Goal: Task Accomplishment & Management: Manage account settings

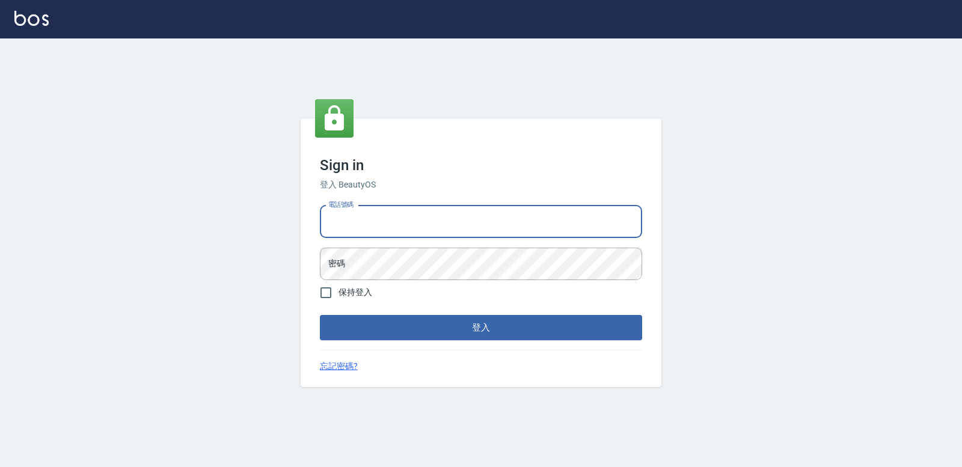
drag, startPoint x: 393, startPoint y: 228, endPoint x: 389, endPoint y: 236, distance: 8.9
click at [394, 231] on input "電話號碼" at bounding box center [481, 222] width 322 height 32
type input "0930125712"
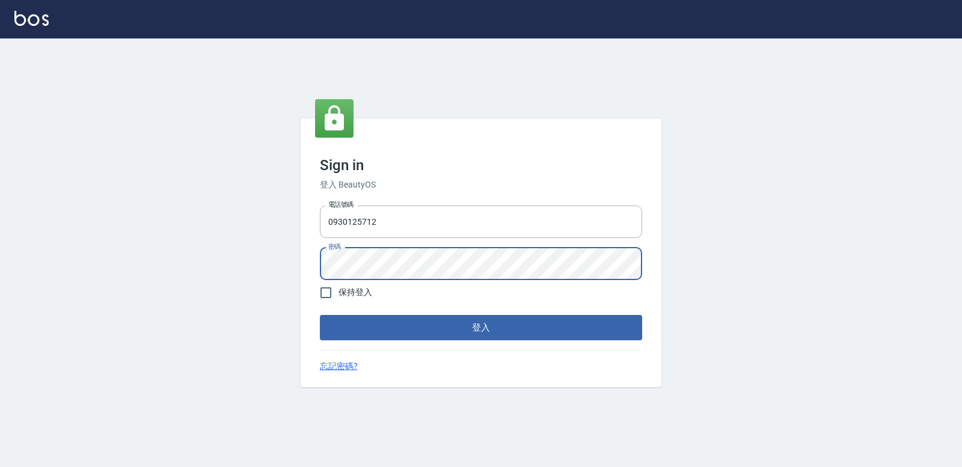
click at [320, 315] on button "登入" at bounding box center [481, 327] width 322 height 25
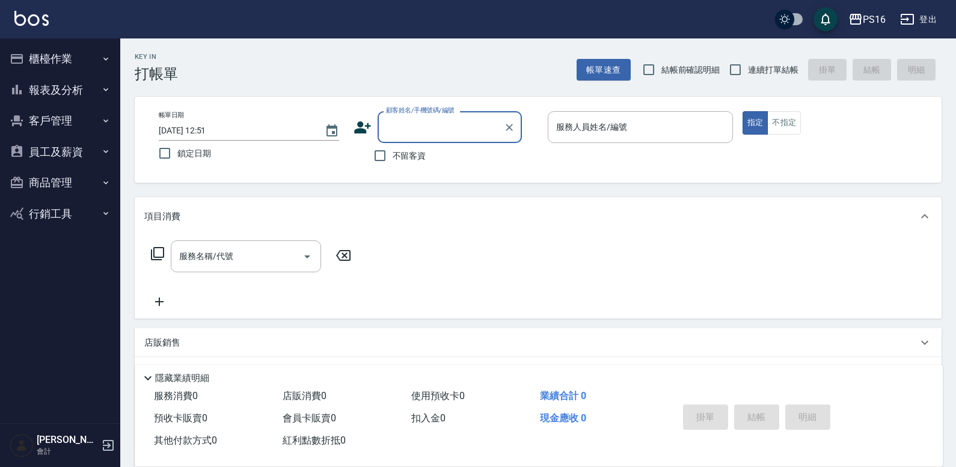
click at [58, 155] on button "員工及薪資" at bounding box center [60, 151] width 111 height 31
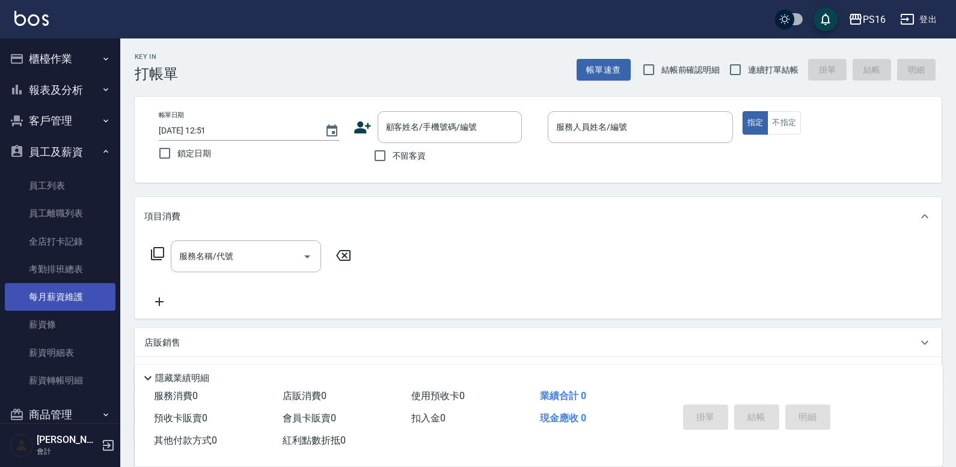
click at [67, 301] on link "每月薪資維護" at bounding box center [60, 297] width 111 height 28
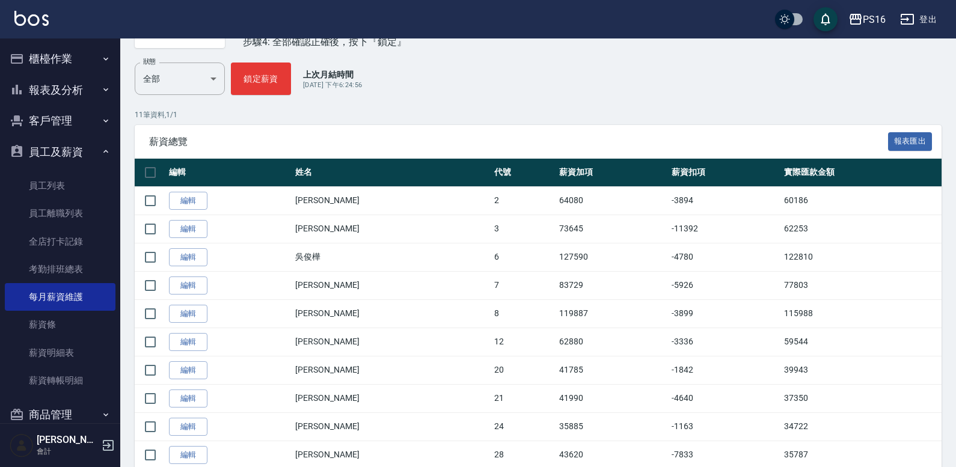
scroll to position [154, 0]
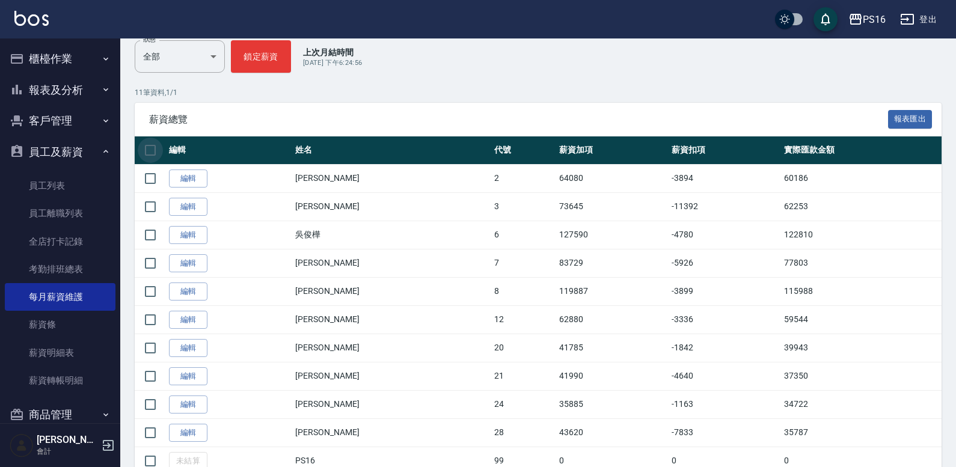
click at [160, 151] on input "checkbox" at bounding box center [150, 150] width 25 height 25
checkbox input "true"
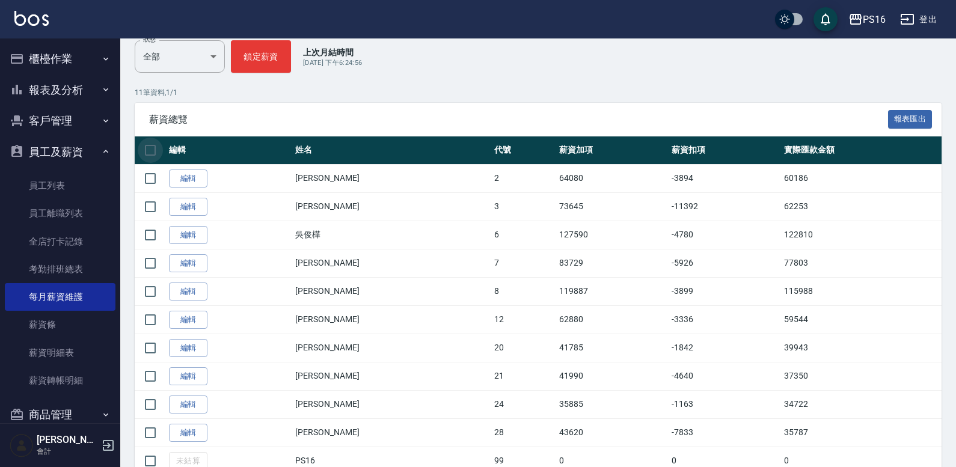
checkbox input "true"
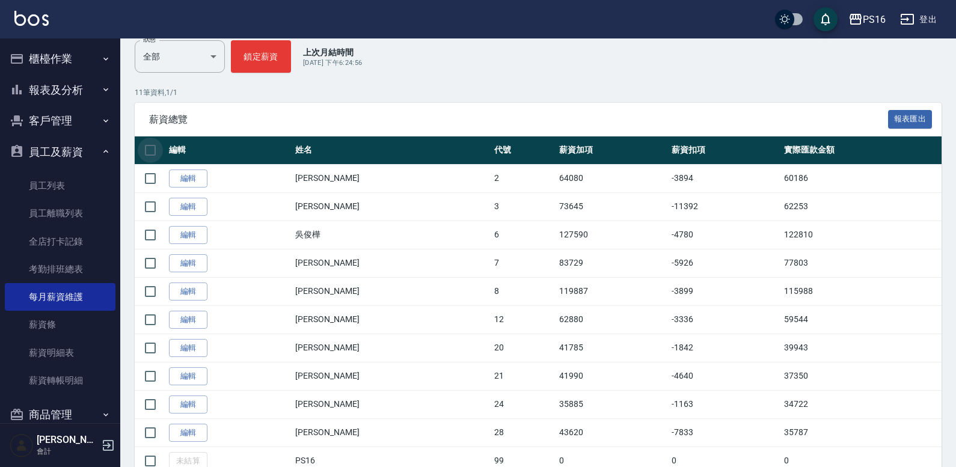
checkbox input "true"
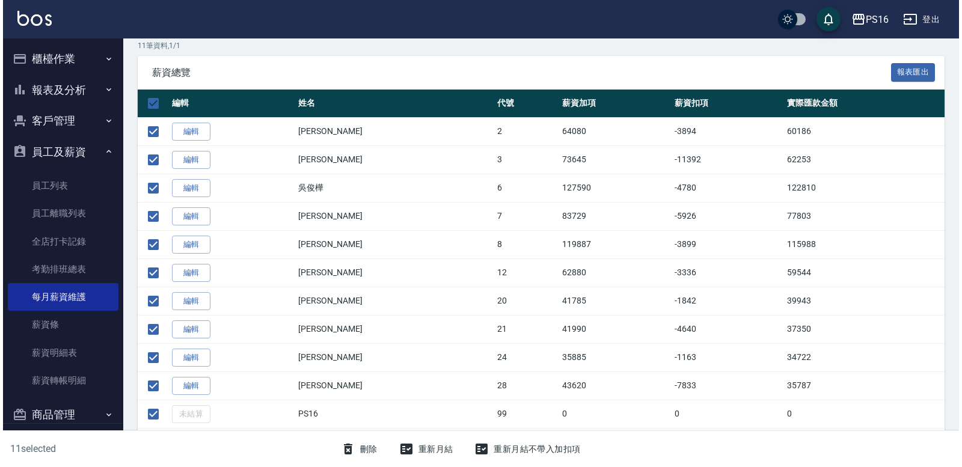
scroll to position [88, 0]
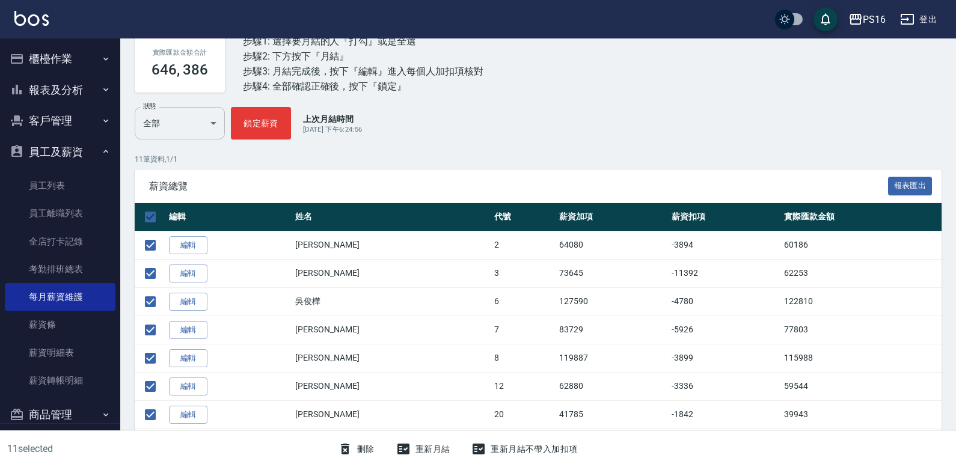
click at [181, 121] on body "PS16 登出 櫃檯作業 打帳單 帳單列表 現金收支登錄 材料自購登錄 每日結帳 報表及分析 報表目錄 店家區間累計表 店家日報表 互助日報表 互助月報表 互…" at bounding box center [478, 246] width 956 height 668
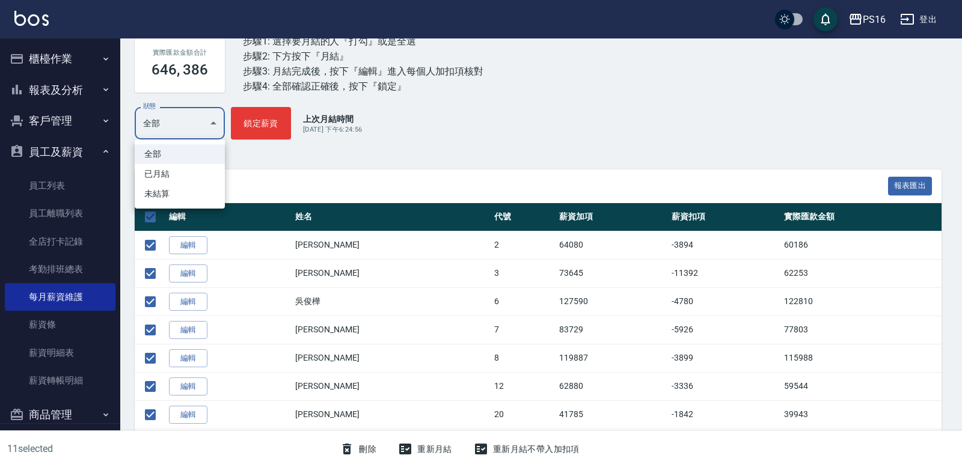
click at [176, 171] on li "已月結" at bounding box center [180, 174] width 90 height 20
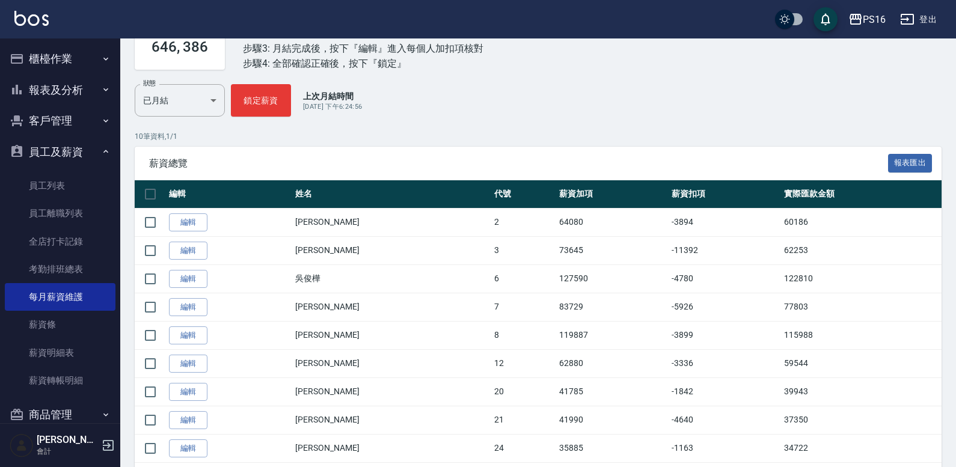
scroll to position [173, 0]
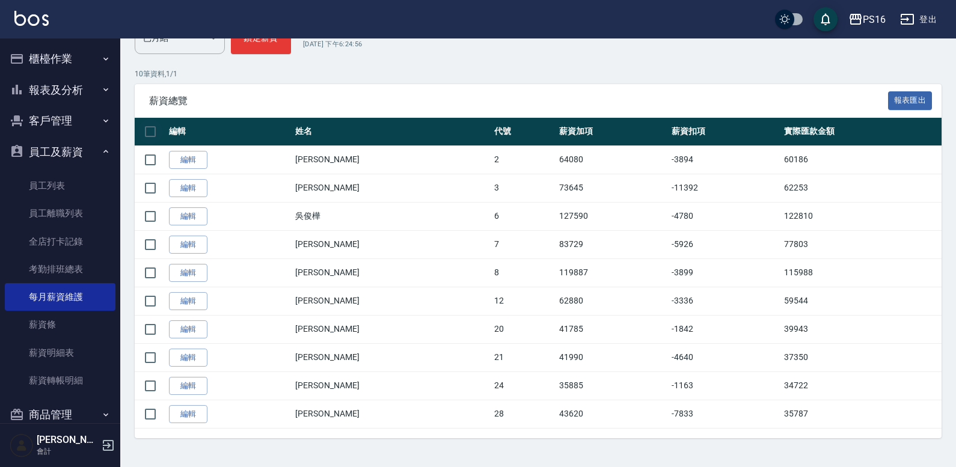
click at [150, 135] on input "checkbox" at bounding box center [150, 131] width 25 height 25
checkbox input "true"
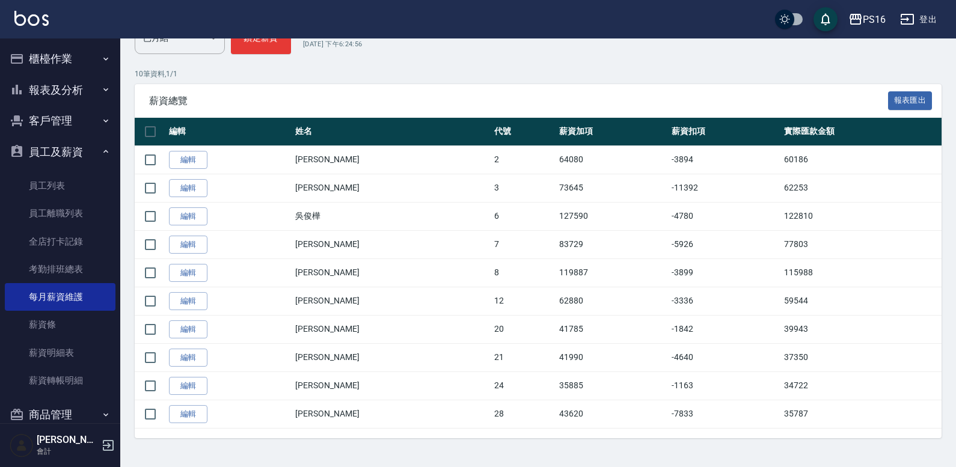
checkbox input "true"
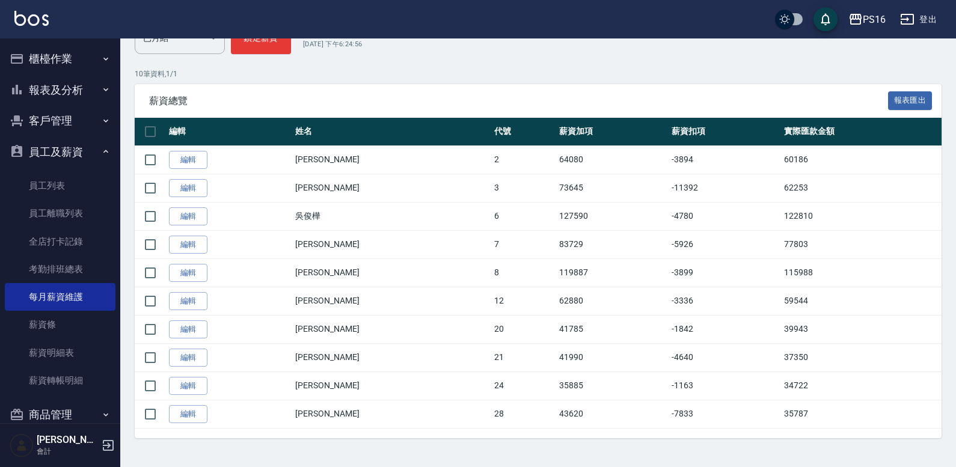
checkbox input "true"
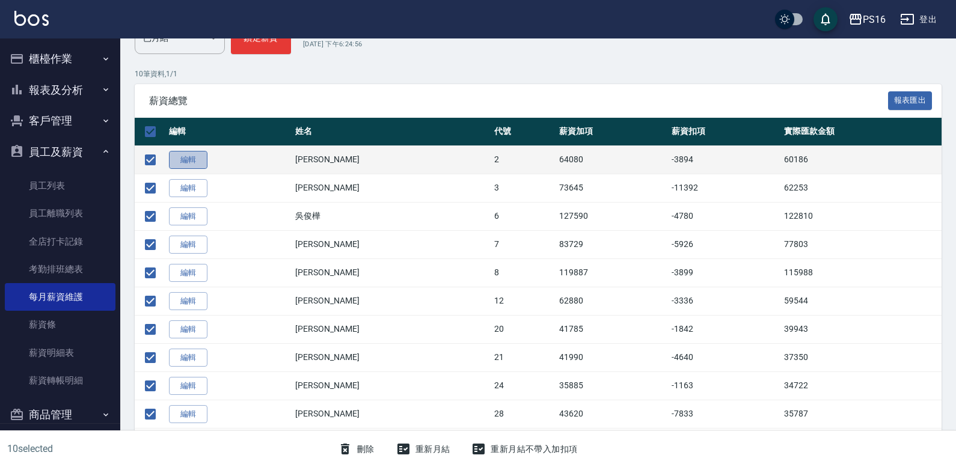
click at [179, 156] on link "編輯" at bounding box center [188, 160] width 38 height 19
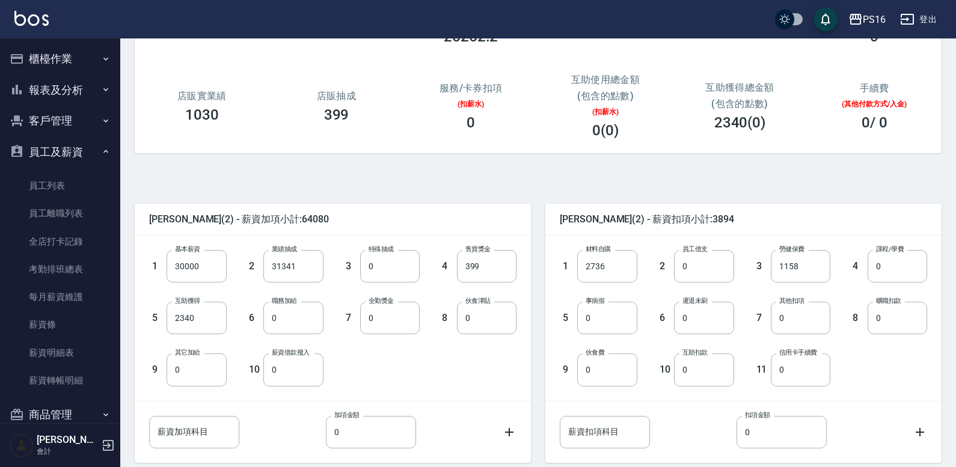
scroll to position [210, 0]
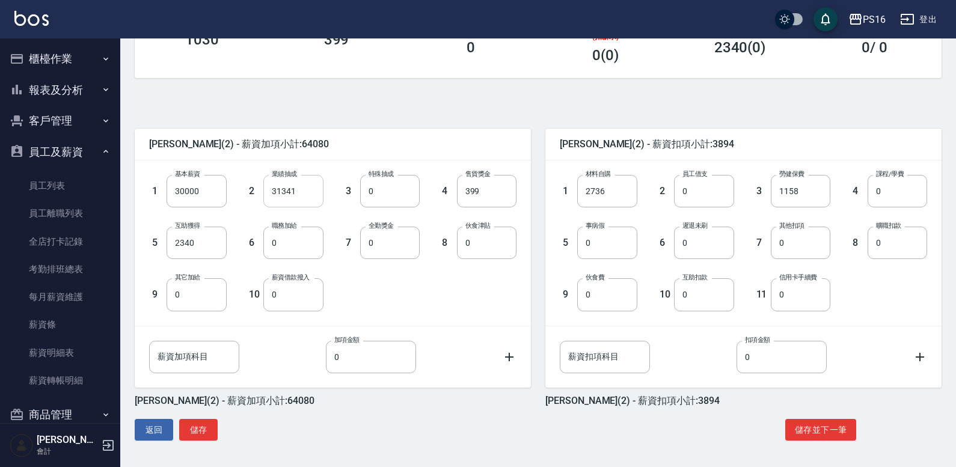
click at [299, 201] on input "31341" at bounding box center [293, 191] width 60 height 32
type input "1340"
click at [183, 255] on input "2340" at bounding box center [196, 243] width 60 height 32
type input "2390"
click at [594, 240] on input "0" at bounding box center [704, 243] width 60 height 32
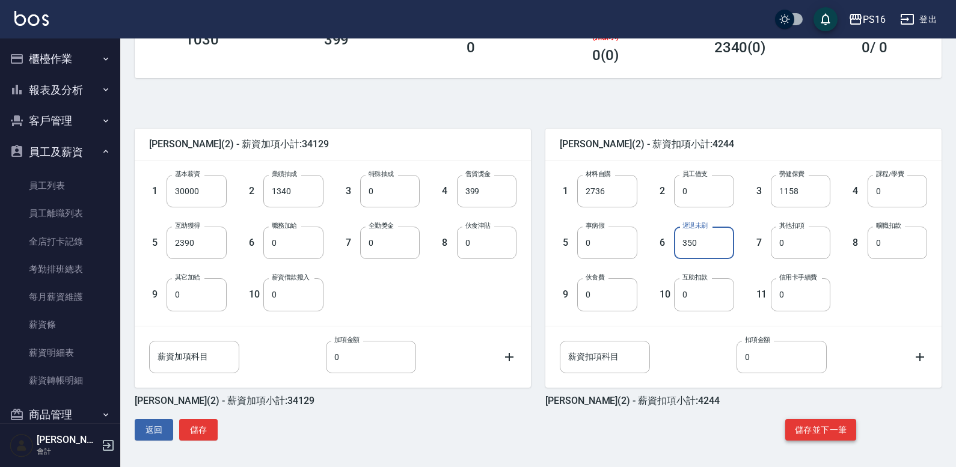
type input "350"
click at [594, 388] on button "儲存並下一筆" at bounding box center [820, 430] width 71 height 22
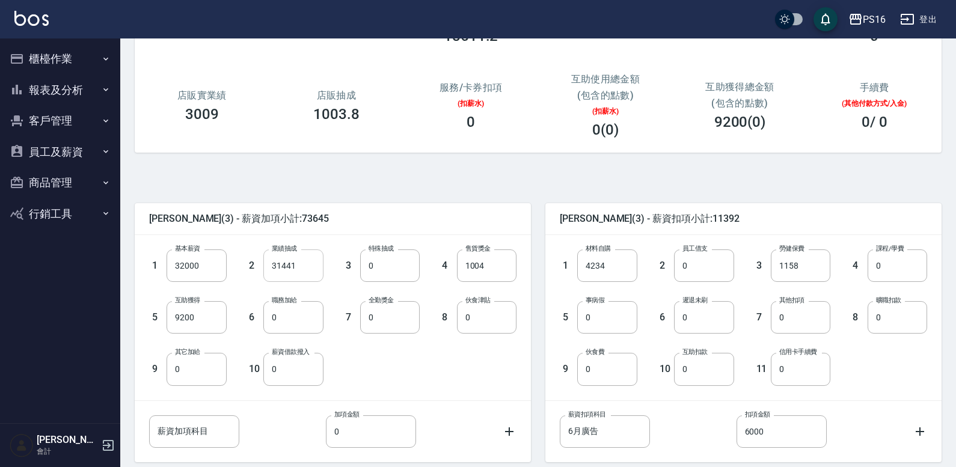
scroll to position [136, 0]
click at [194, 325] on input "9200" at bounding box center [196, 317] width 60 height 32
type input "0"
click at [308, 261] on input "31441" at bounding box center [293, 265] width 60 height 32
type input "8961"
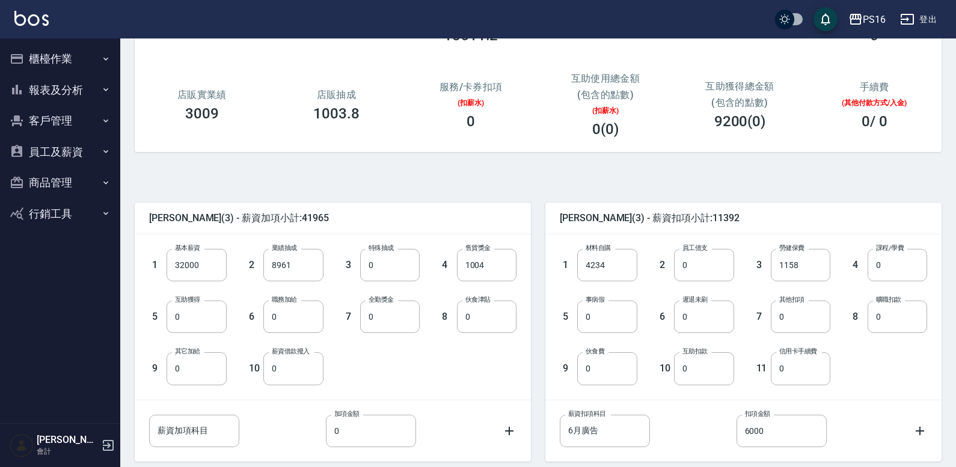
click at [462, 378] on div "1 基本薪資 32000 基本薪資 2 業績抽成 8961 業績抽成 3 特殊抽成 0 特殊抽成 4 售貨獎金 1004 售貨獎金 5 互助獲得 0 互助獲得…" at bounding box center [323, 307] width 386 height 155
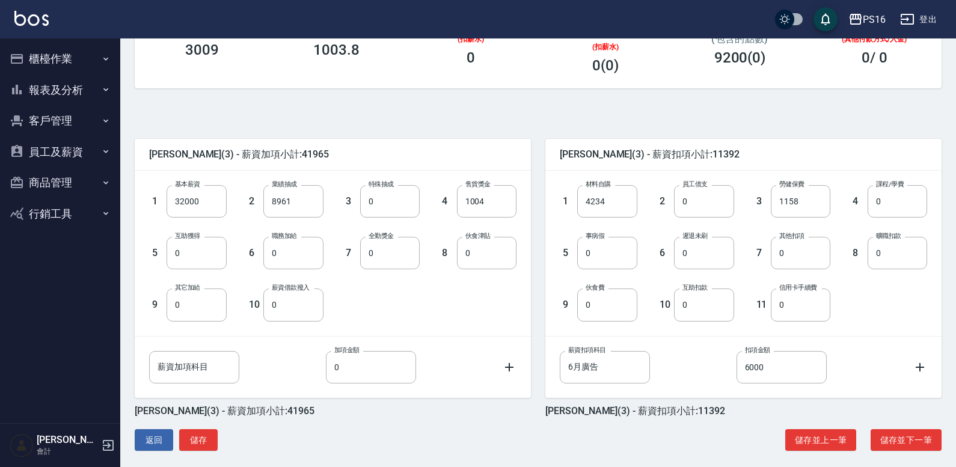
scroll to position [210, 0]
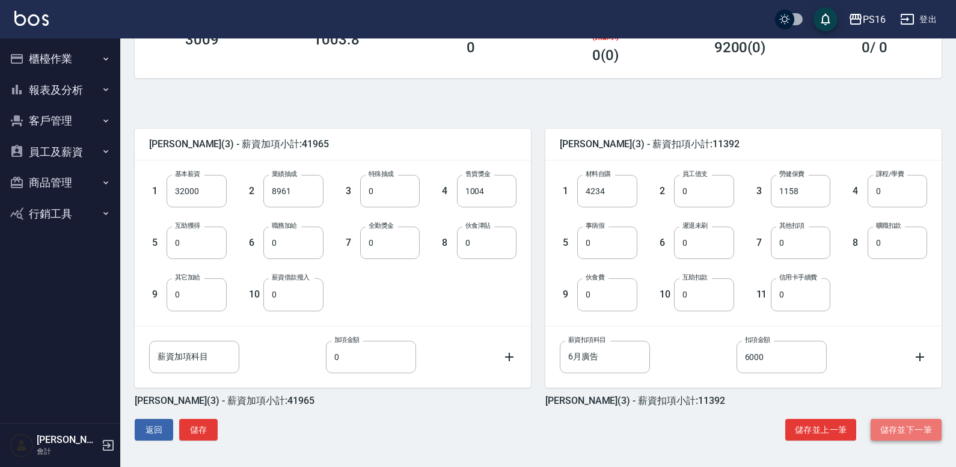
click at [909, 435] on button "儲存並下一筆" at bounding box center [905, 430] width 71 height 22
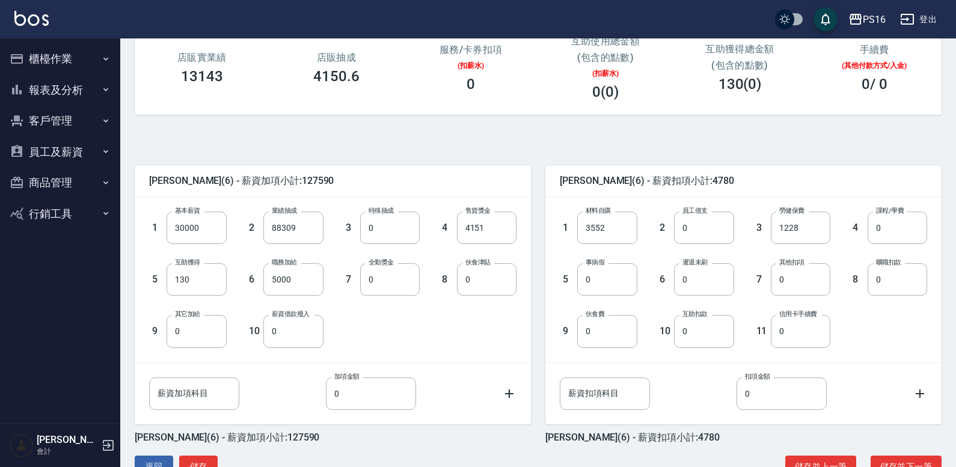
scroll to position [210, 0]
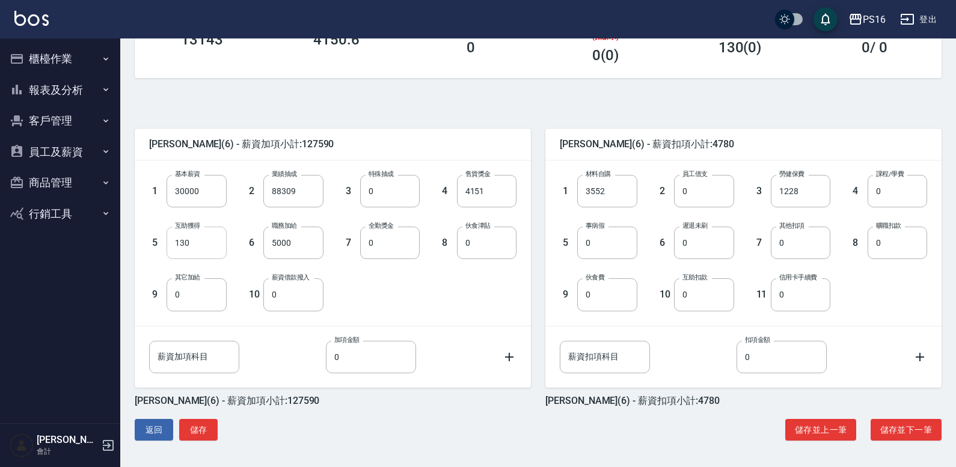
click at [201, 252] on input "130" at bounding box center [196, 243] width 60 height 32
type input "140"
type input "58308"
click at [708, 243] on input "0" at bounding box center [704, 243] width 60 height 32
type input "4150"
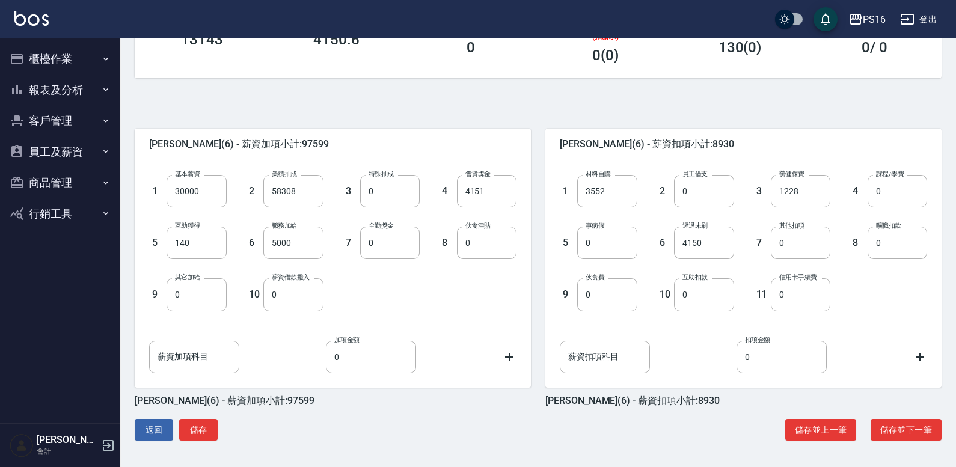
click at [904, 291] on div "1 材料自購 3552 材料自購 2 員工借支 0 員工借支 3 勞健保費 1228 勞健保費 4 課程/學費 0 課程/學費 5 事病假 0 事病假 6 遲…" at bounding box center [733, 233] width 386 height 155
click at [894, 420] on button "儲存並下一筆" at bounding box center [905, 430] width 71 height 22
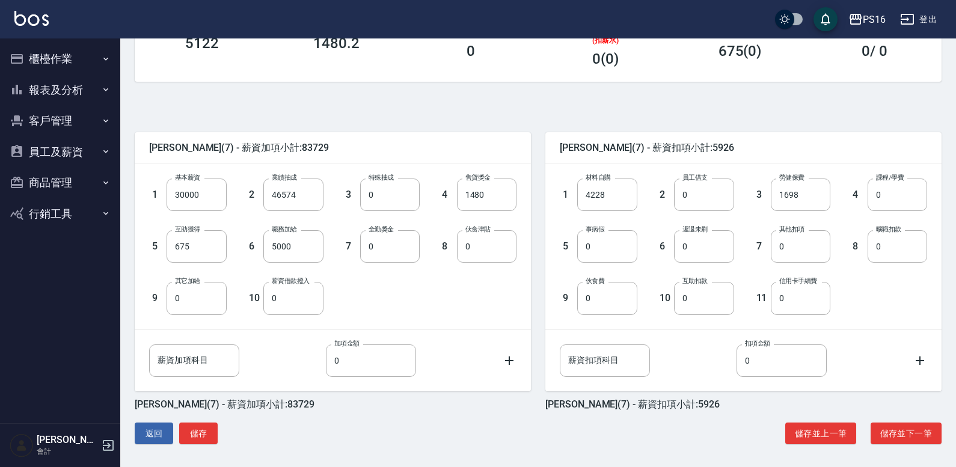
scroll to position [210, 0]
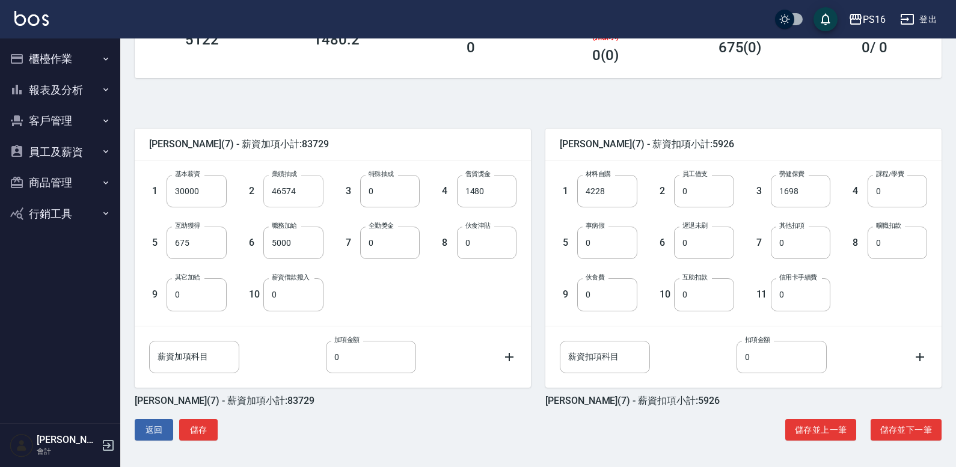
click at [299, 193] on input "46574" at bounding box center [293, 191] width 60 height 32
type input "16573"
click at [204, 246] on input "675" at bounding box center [196, 243] width 60 height 32
type input "685"
click at [935, 435] on button "儲存並下一筆" at bounding box center [905, 430] width 71 height 22
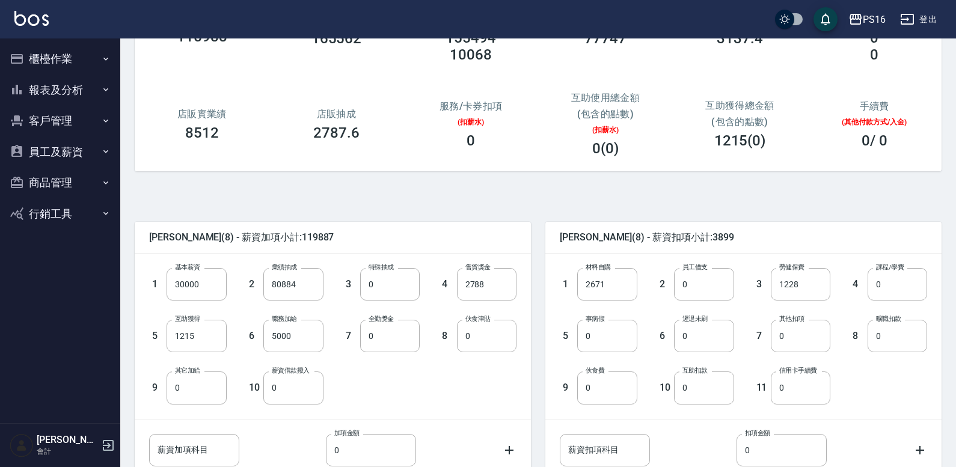
scroll to position [167, 0]
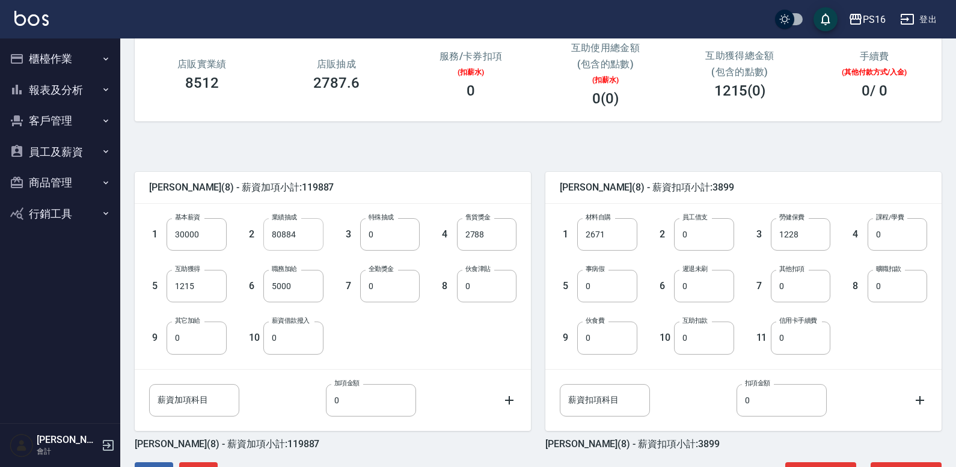
click at [295, 239] on input "80884" at bounding box center [293, 234] width 60 height 32
type input "50884"
click at [194, 296] on input "1215" at bounding box center [196, 286] width 60 height 32
drag, startPoint x: 472, startPoint y: 382, endPoint x: 519, endPoint y: 359, distance: 52.1
click at [476, 380] on div "薪資加項科目 薪資加項科目 加項金額 0 加項金額" at bounding box center [323, 391] width 386 height 52
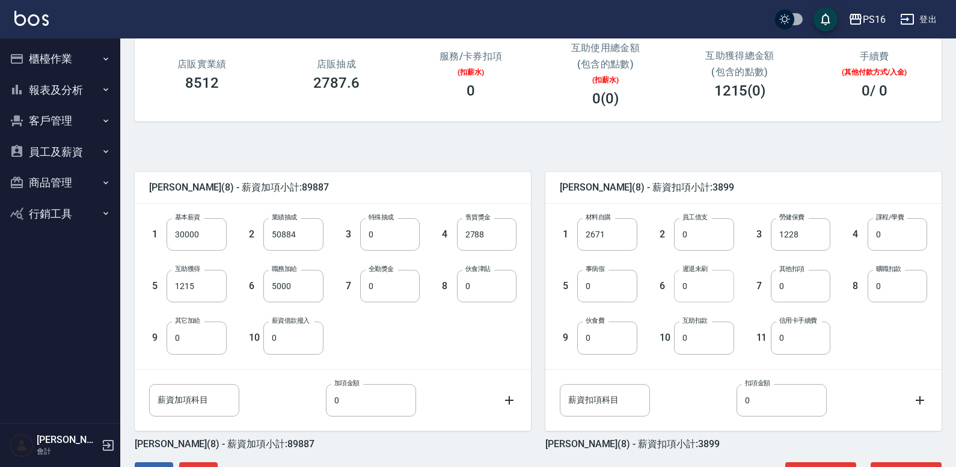
click at [711, 283] on input "0" at bounding box center [704, 286] width 60 height 32
type input "75"
click at [919, 361] on div "1 材料自購 2671 材料自購 2 員工借支 0 員工借支 3 勞健保費 1228 勞健保費 4 課程/學費 0 課程/學費 5 事病假 0 事病假 6 遲…" at bounding box center [743, 286] width 396 height 165
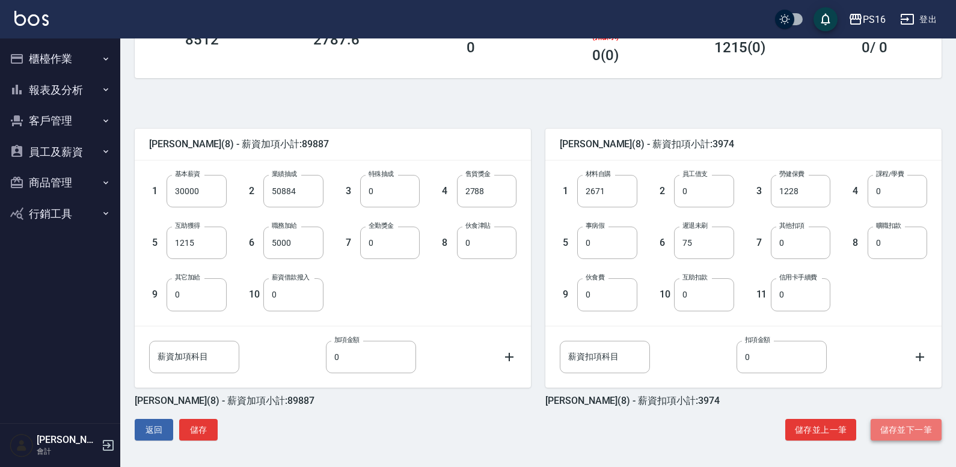
click at [916, 426] on button "儲存並下一筆" at bounding box center [905, 430] width 71 height 22
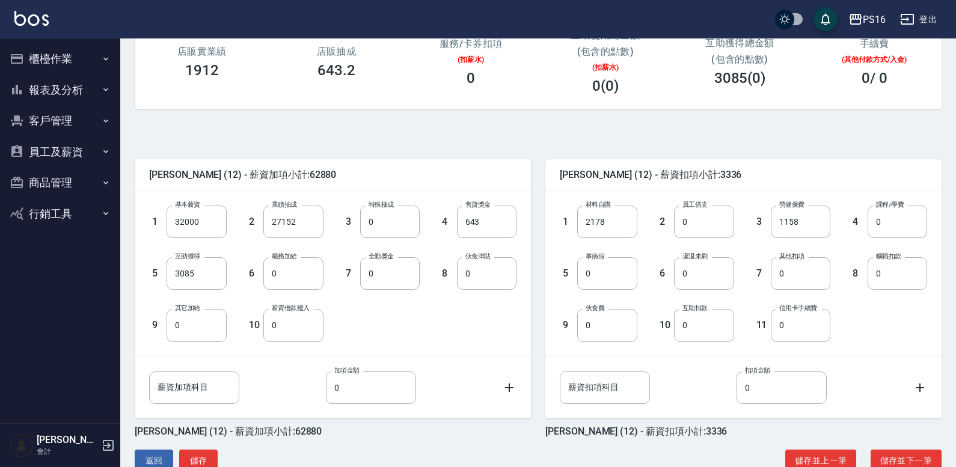
scroll to position [210, 0]
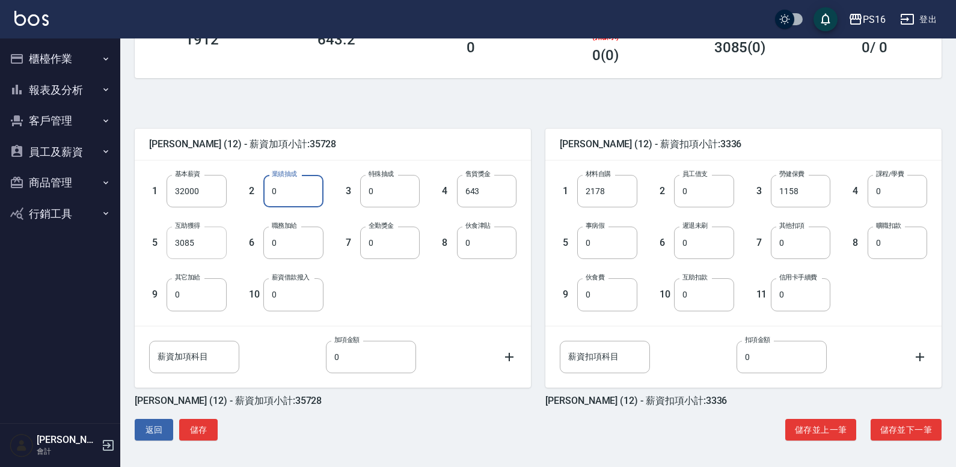
type input "0"
click at [195, 243] on input "3085" at bounding box center [196, 243] width 60 height 32
type input "0"
click at [507, 188] on input "643" at bounding box center [487, 191] width 60 height 32
type input "0"
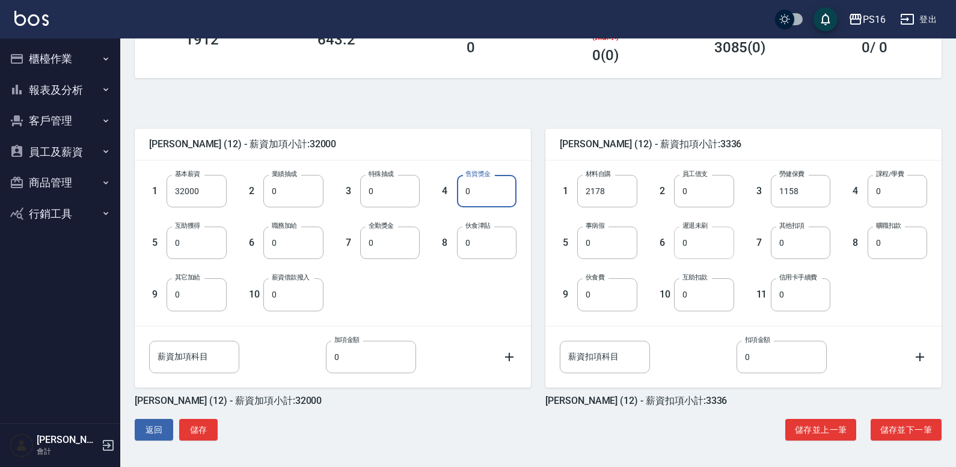
click at [707, 240] on input "0" at bounding box center [704, 243] width 60 height 32
type input "4880"
click at [918, 427] on button "儲存並下一筆" at bounding box center [905, 430] width 71 height 22
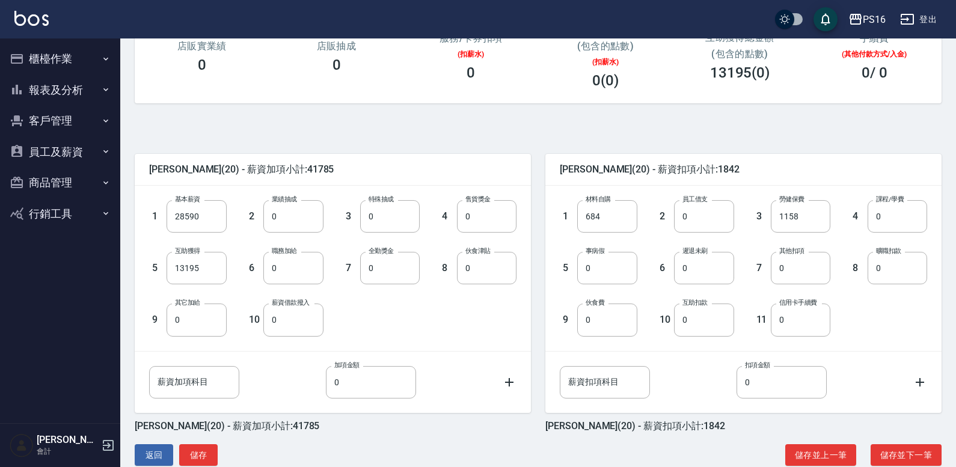
scroll to position [197, 0]
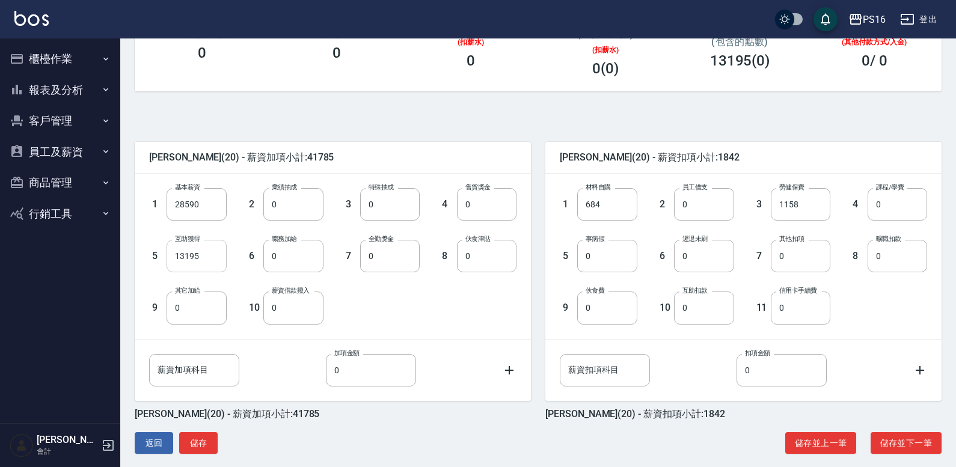
click at [222, 270] on input "13195" at bounding box center [196, 256] width 60 height 32
type input "0"
click at [389, 253] on input "0" at bounding box center [390, 256] width 60 height 32
type input "600"
click at [911, 440] on button "儲存並下一筆" at bounding box center [905, 443] width 71 height 22
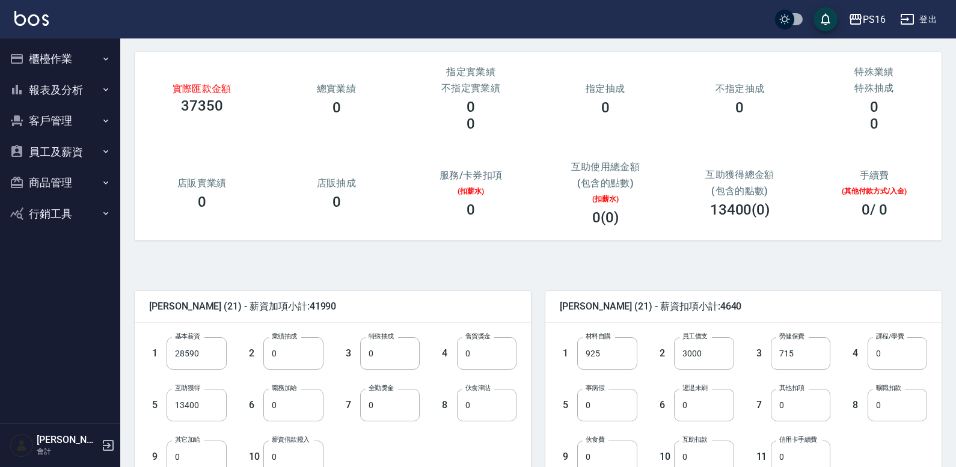
scroll to position [210, 0]
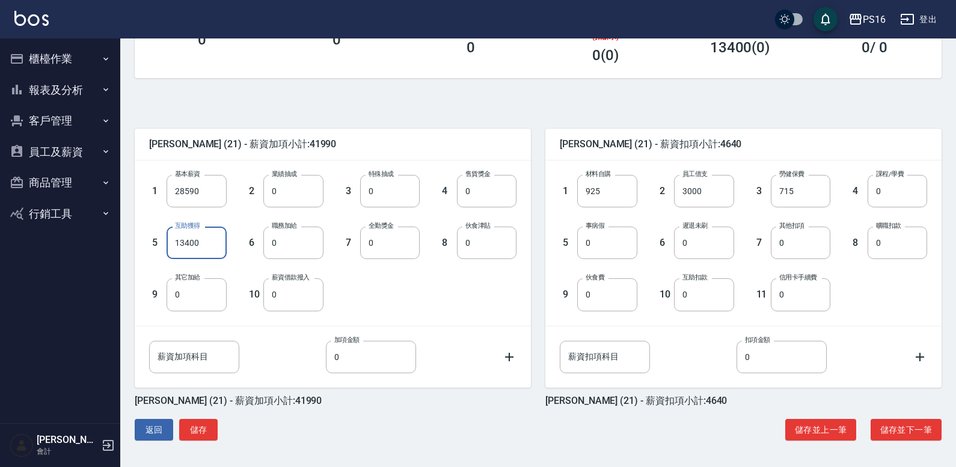
click at [209, 234] on input "13400" at bounding box center [196, 243] width 60 height 32
type input "0"
click at [379, 245] on input "0" at bounding box center [390, 243] width 60 height 32
type input "600"
drag, startPoint x: 430, startPoint y: 132, endPoint x: 852, endPoint y: 323, distance: 462.4
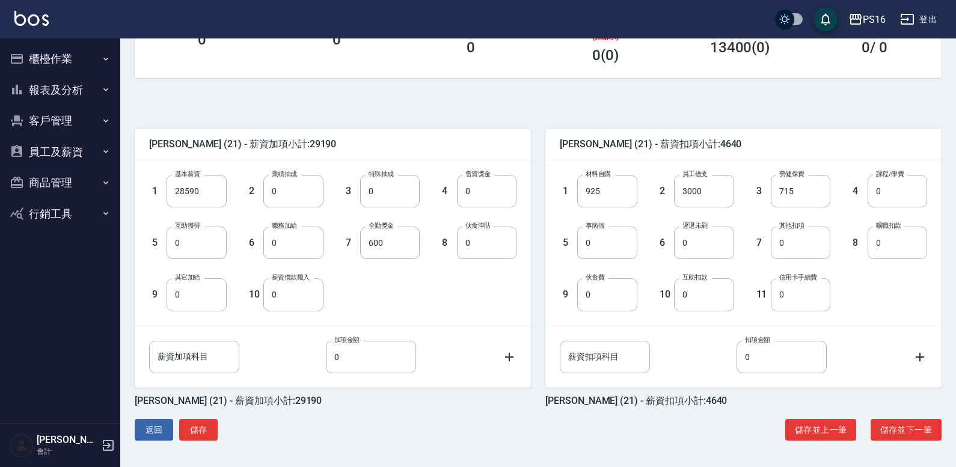
click at [533, 193] on div "林裕芳 (21) - 薪資加項小計:29190 1 基本薪資 28590 基本薪資 2 業績抽成 0 業績抽成 3 特殊抽成 0 特殊抽成 4 售貨獎金 0 …" at bounding box center [533, 273] width 816 height 360
click at [888, 305] on div "1 材料自購 925 材料自購 2 員工借支 3000 員工借支 3 勞健保費 715 勞健保費 4 課程/學費 0 課程/學費 5 事病假 0 事病假 6 …" at bounding box center [733, 233] width 386 height 155
click at [898, 423] on button "儲存並下一筆" at bounding box center [905, 430] width 71 height 22
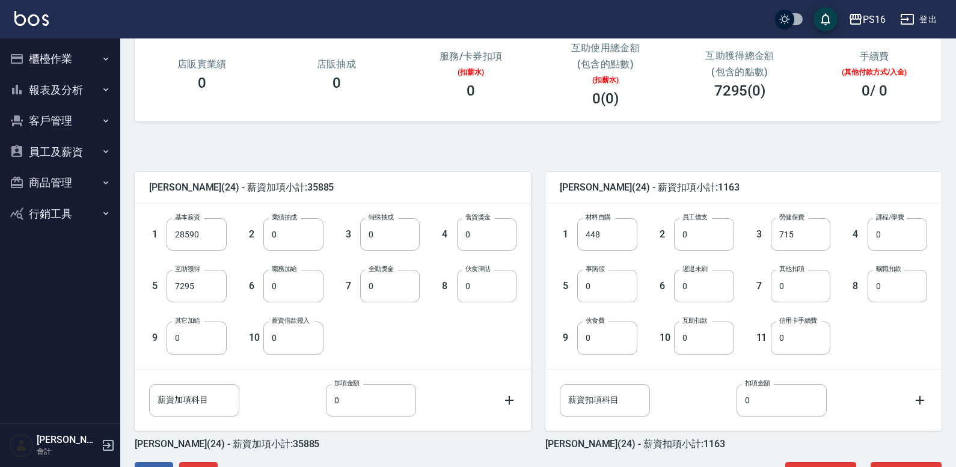
scroll to position [210, 0]
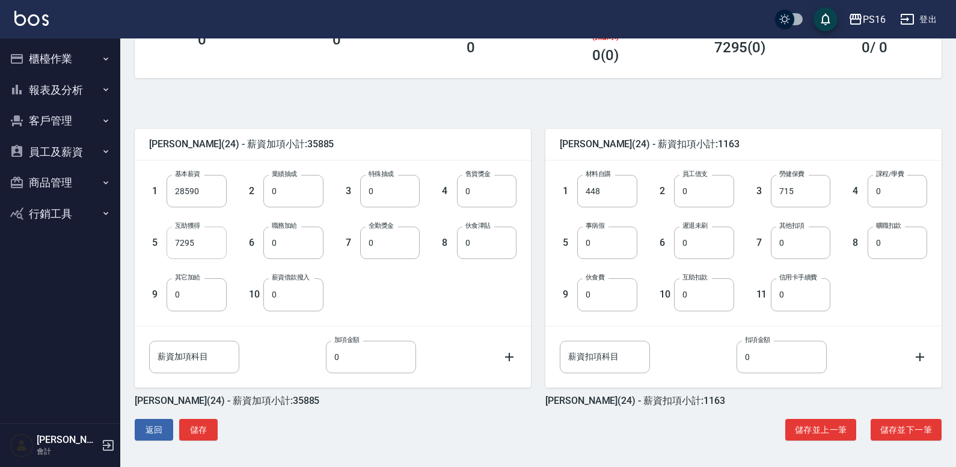
click at [216, 251] on input "7295" at bounding box center [196, 243] width 60 height 32
type input "0"
click at [604, 249] on input "0" at bounding box center [607, 243] width 60 height 32
type input "1906"
click at [707, 254] on input "0" at bounding box center [704, 243] width 60 height 32
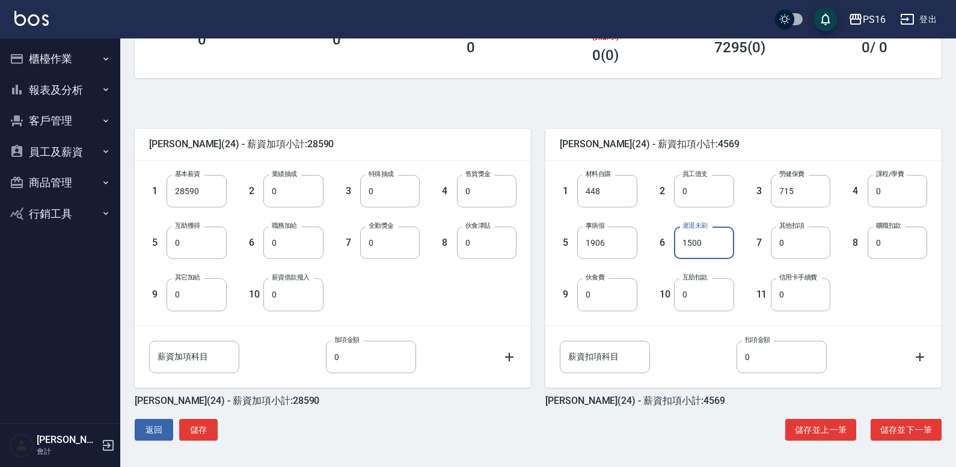
type input "1500"
click at [894, 322] on div "薪資扣項科目 薪資扣項科目 扣項金額 0 扣項金額" at bounding box center [733, 348] width 386 height 52
click at [909, 430] on button "儲存並下一筆" at bounding box center [905, 430] width 71 height 22
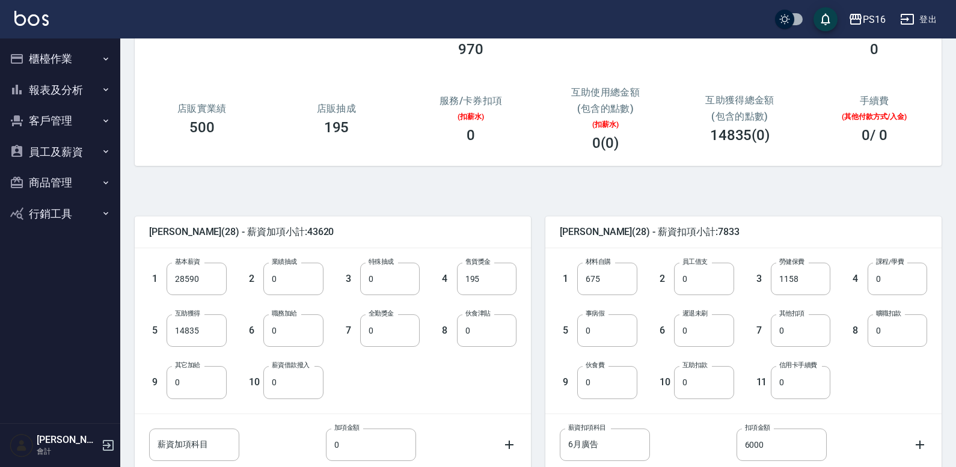
scroll to position [210, 0]
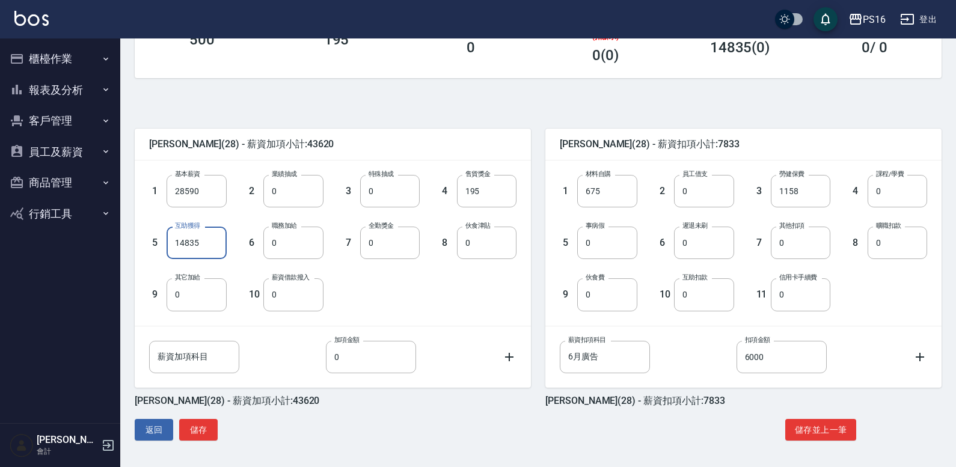
click at [206, 237] on input "14835" at bounding box center [196, 243] width 60 height 32
type input "0"
drag, startPoint x: 283, startPoint y: 198, endPoint x: 279, endPoint y: 209, distance: 11.6
click at [282, 200] on input "0" at bounding box center [293, 191] width 60 height 32
click at [447, 308] on div "1 基本薪資 28590 基本薪資 2 業績抽成 30 業績抽成 3 特殊抽成 0 特殊抽成 4 售貨獎金 195 售貨獎金 5 互助獲得 0 互助獲得 6 …" at bounding box center [323, 233] width 386 height 155
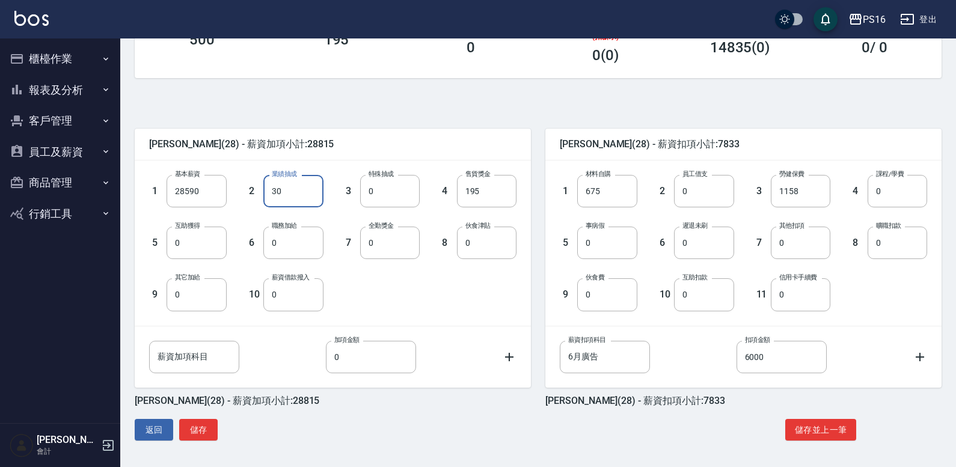
click at [298, 191] on input "30" at bounding box center [293, 191] width 60 height 32
type input "0"
type input "150"
click at [369, 424] on div "返回 儲存 儲存並上一筆" at bounding box center [538, 430] width 807 height 22
click at [203, 432] on button "儲存" at bounding box center [198, 430] width 38 height 22
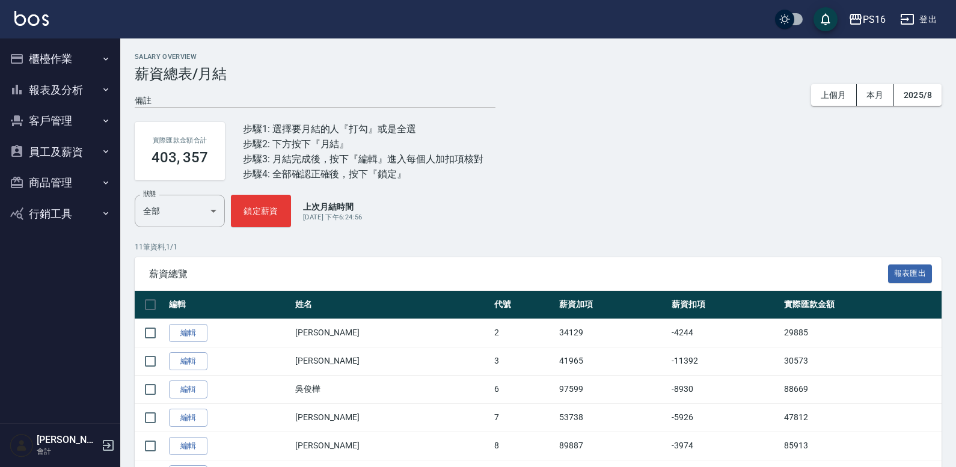
click at [79, 145] on button "員工及薪資" at bounding box center [60, 151] width 111 height 31
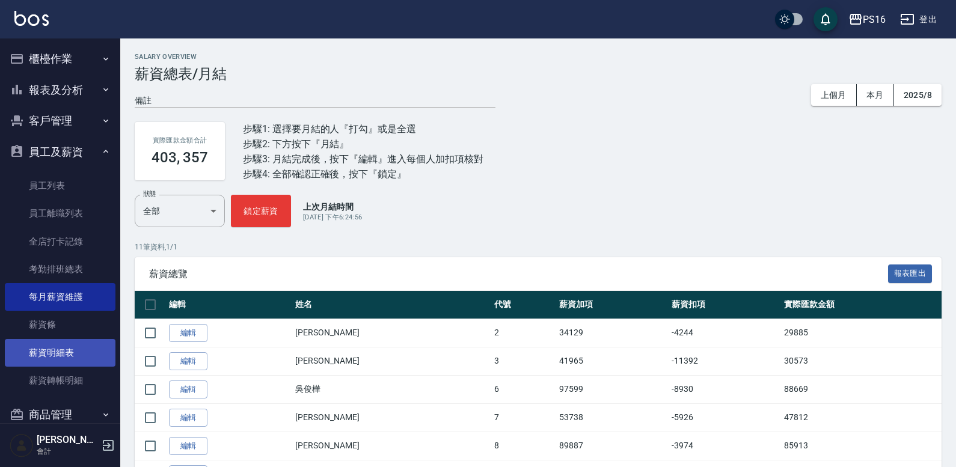
click at [83, 353] on link "薪資明細表" at bounding box center [60, 353] width 111 height 28
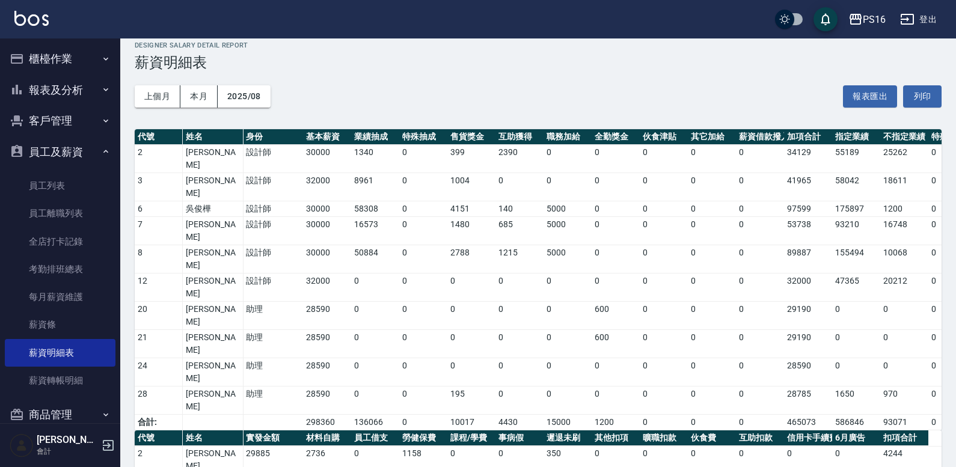
scroll to position [13, 0]
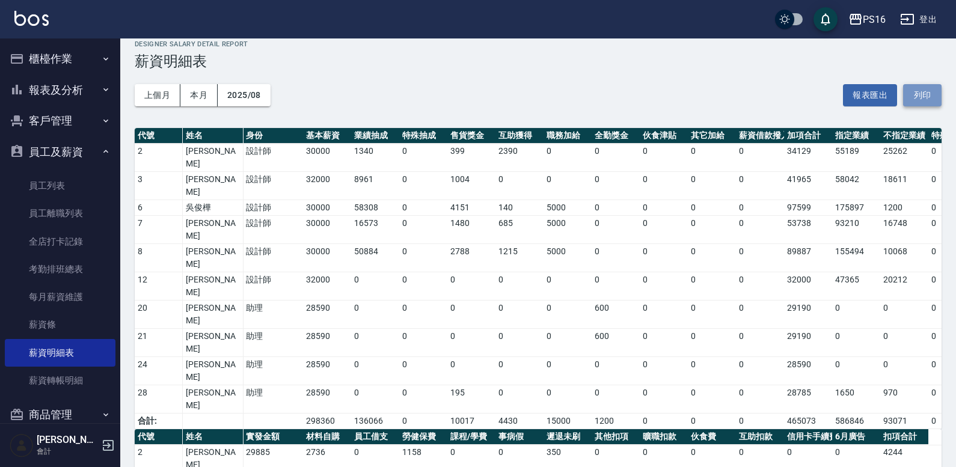
drag, startPoint x: 927, startPoint y: 100, endPoint x: 734, endPoint y: 384, distance: 343.6
click at [927, 100] on button "列印" at bounding box center [922, 95] width 38 height 22
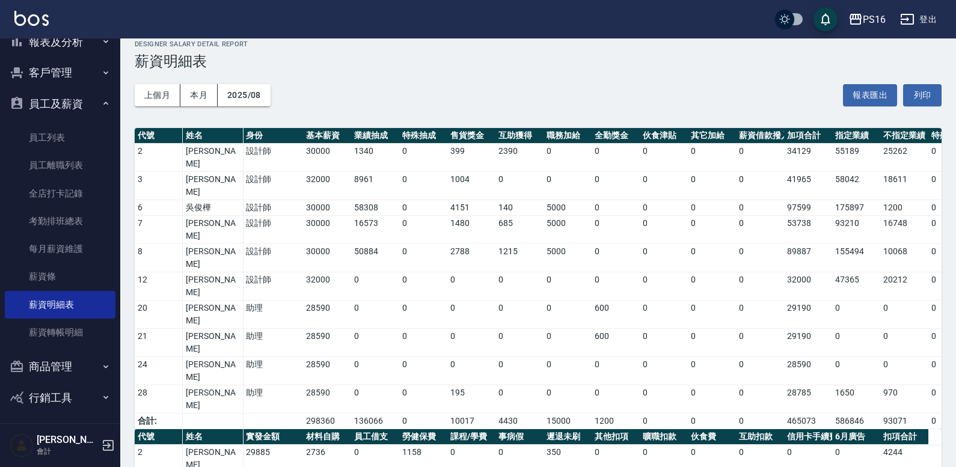
scroll to position [52, 0]
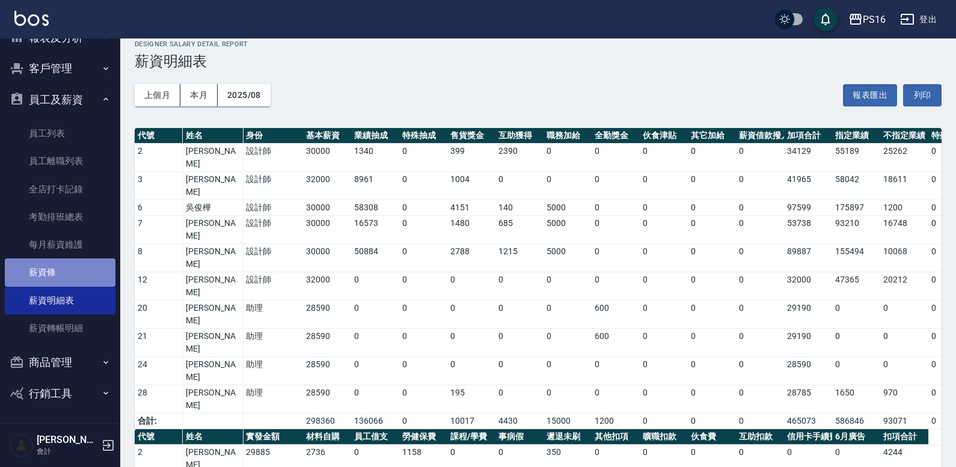
click at [73, 260] on link "薪資條" at bounding box center [60, 272] width 111 height 28
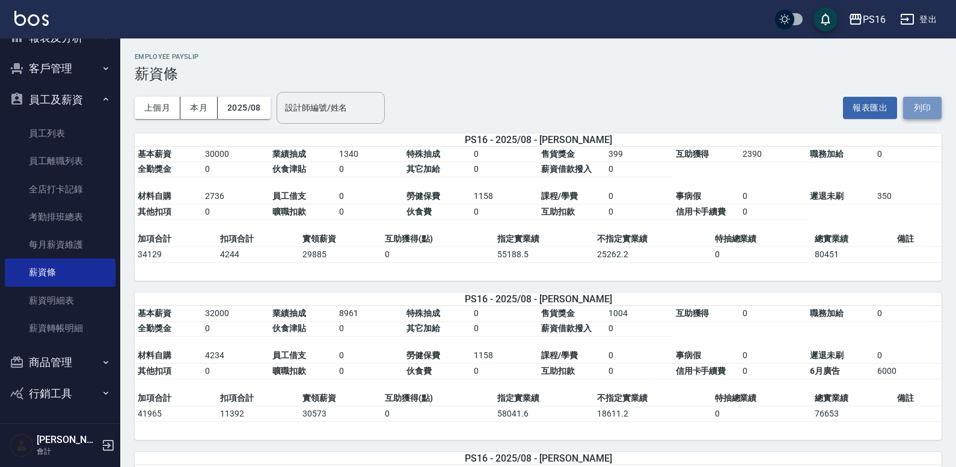
click at [930, 99] on button "列印" at bounding box center [922, 108] width 38 height 22
click at [35, 97] on button "員工及薪資" at bounding box center [60, 99] width 111 height 31
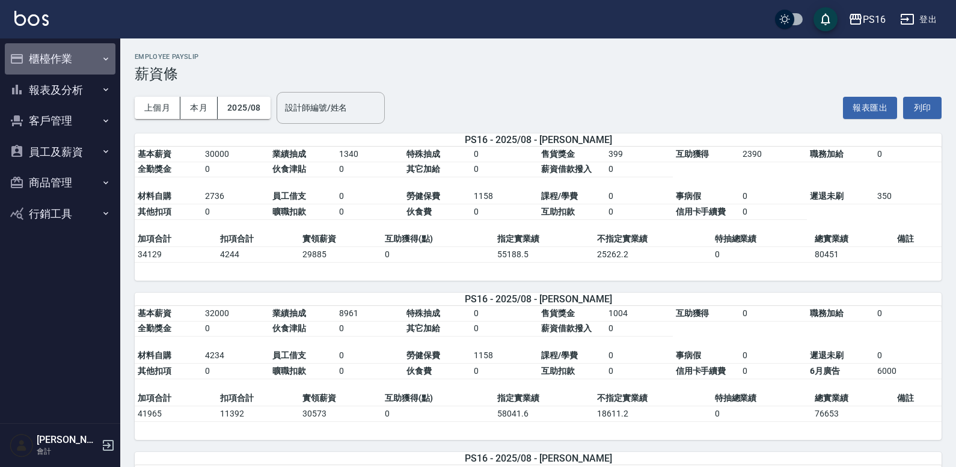
click at [112, 56] on button "櫃檯作業" at bounding box center [60, 58] width 111 height 31
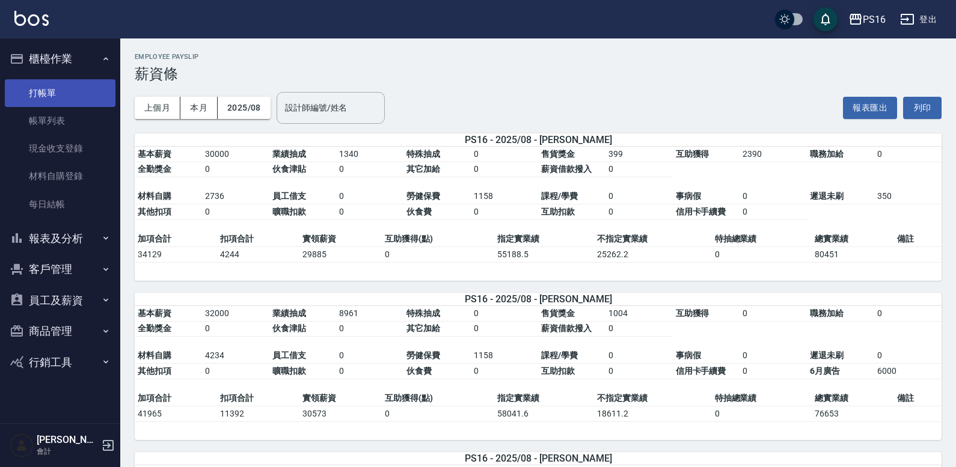
click at [105, 90] on link "打帳單" at bounding box center [60, 93] width 111 height 28
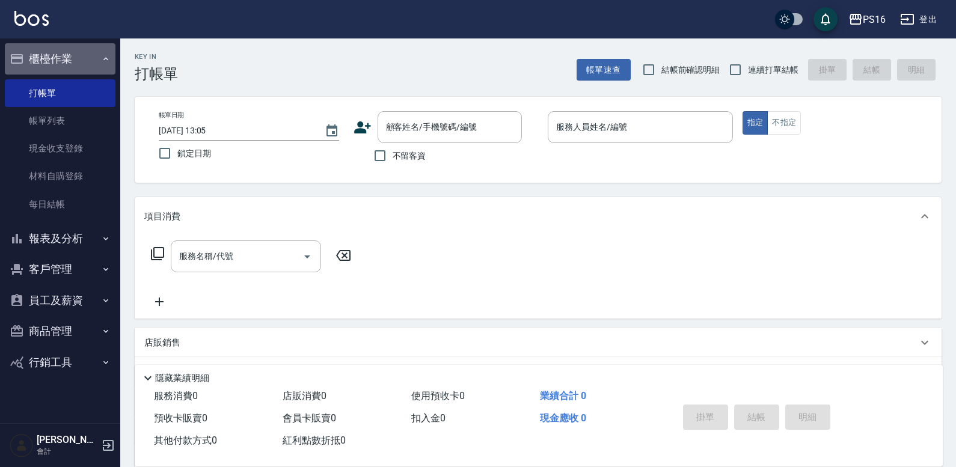
click at [96, 55] on button "櫃檯作業" at bounding box center [60, 58] width 111 height 31
